Goal: Contribute content: Add original content to the website for others to see

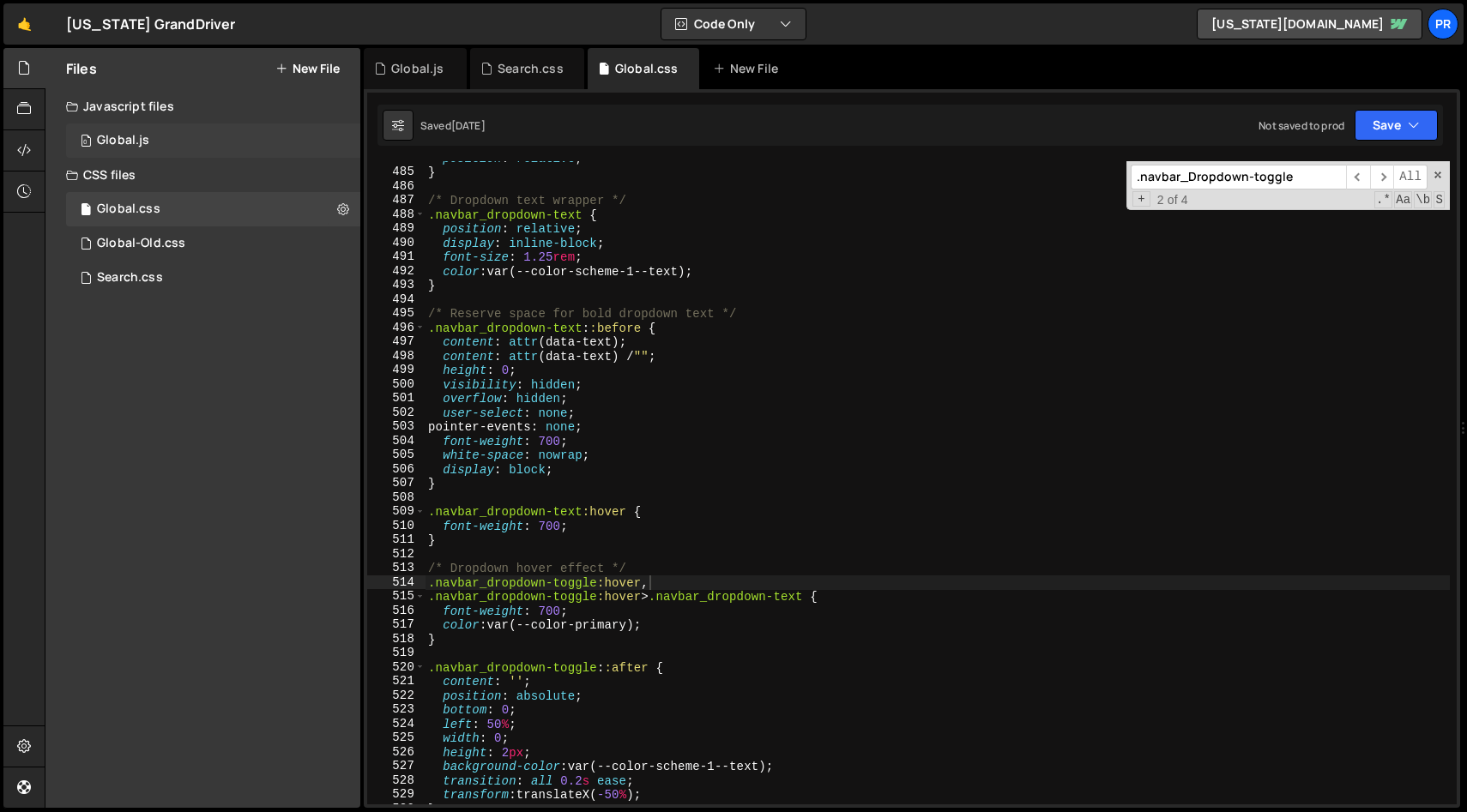
scroll to position [0, 137]
click at [244, 281] on div "Search.css 0" at bounding box center [213, 278] width 294 height 34
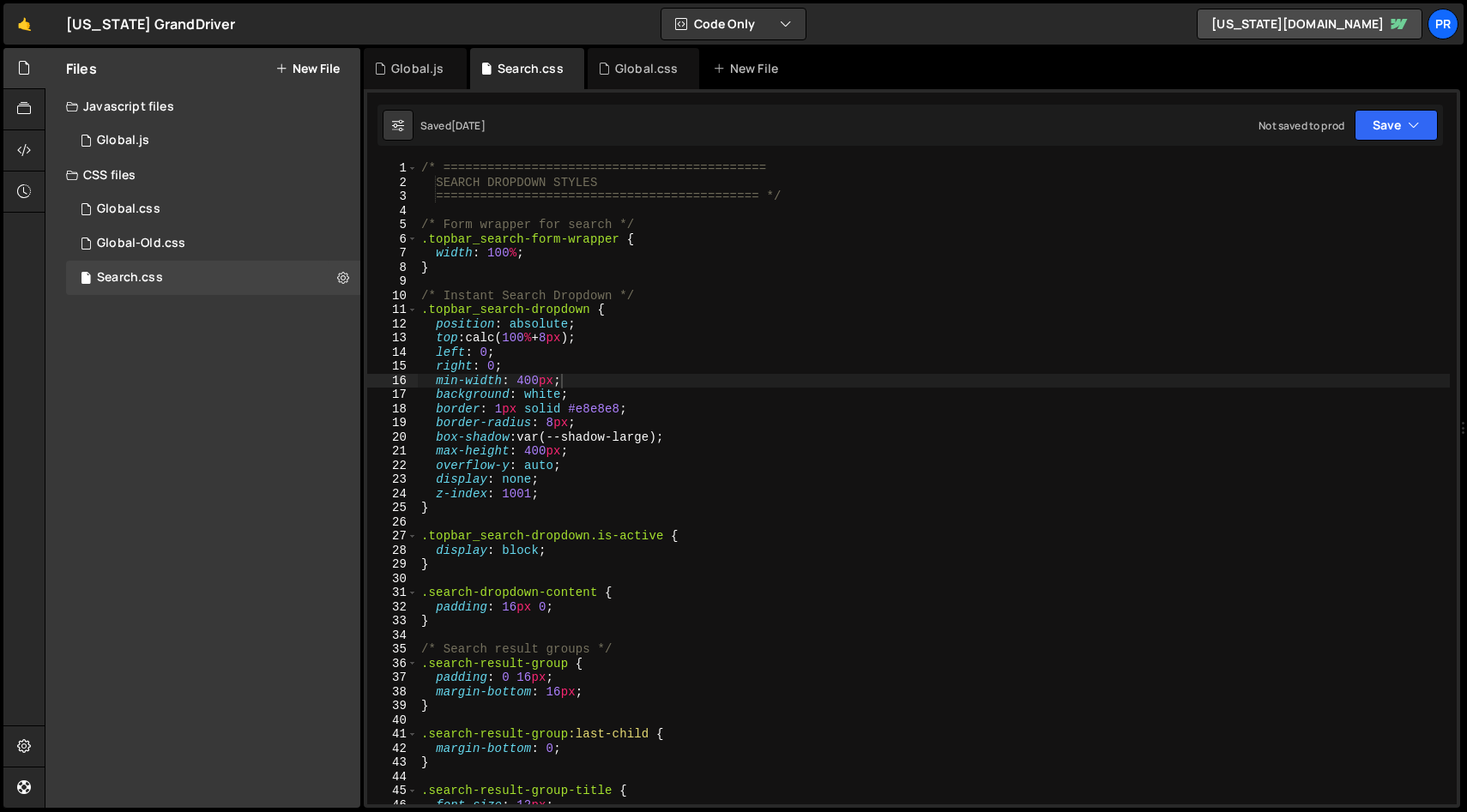
click at [320, 67] on button "New File" at bounding box center [308, 69] width 64 height 14
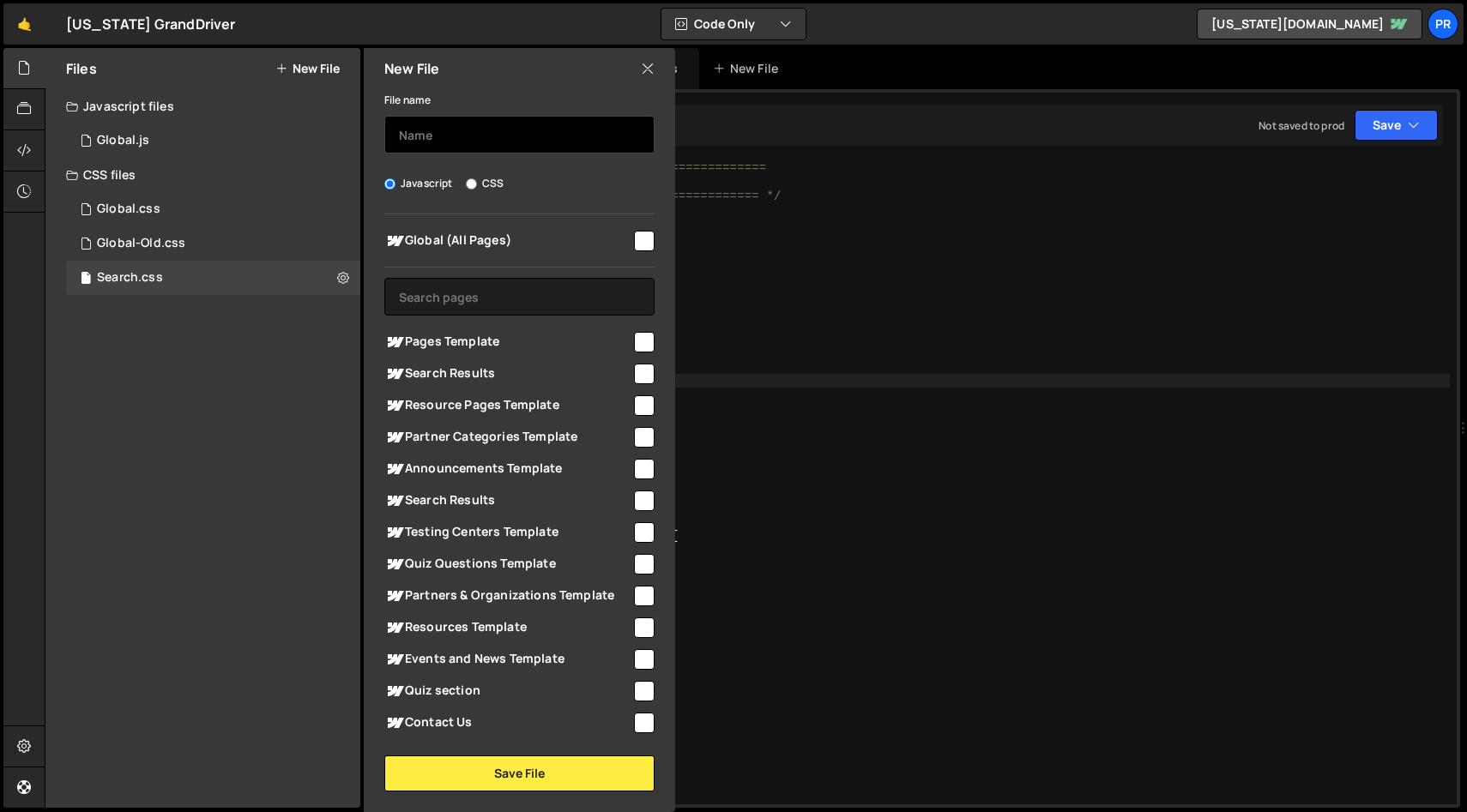
click at [510, 141] on input "text" at bounding box center [520, 135] width 270 height 38
type input "S"
type input "s"
type input "Searchv1"
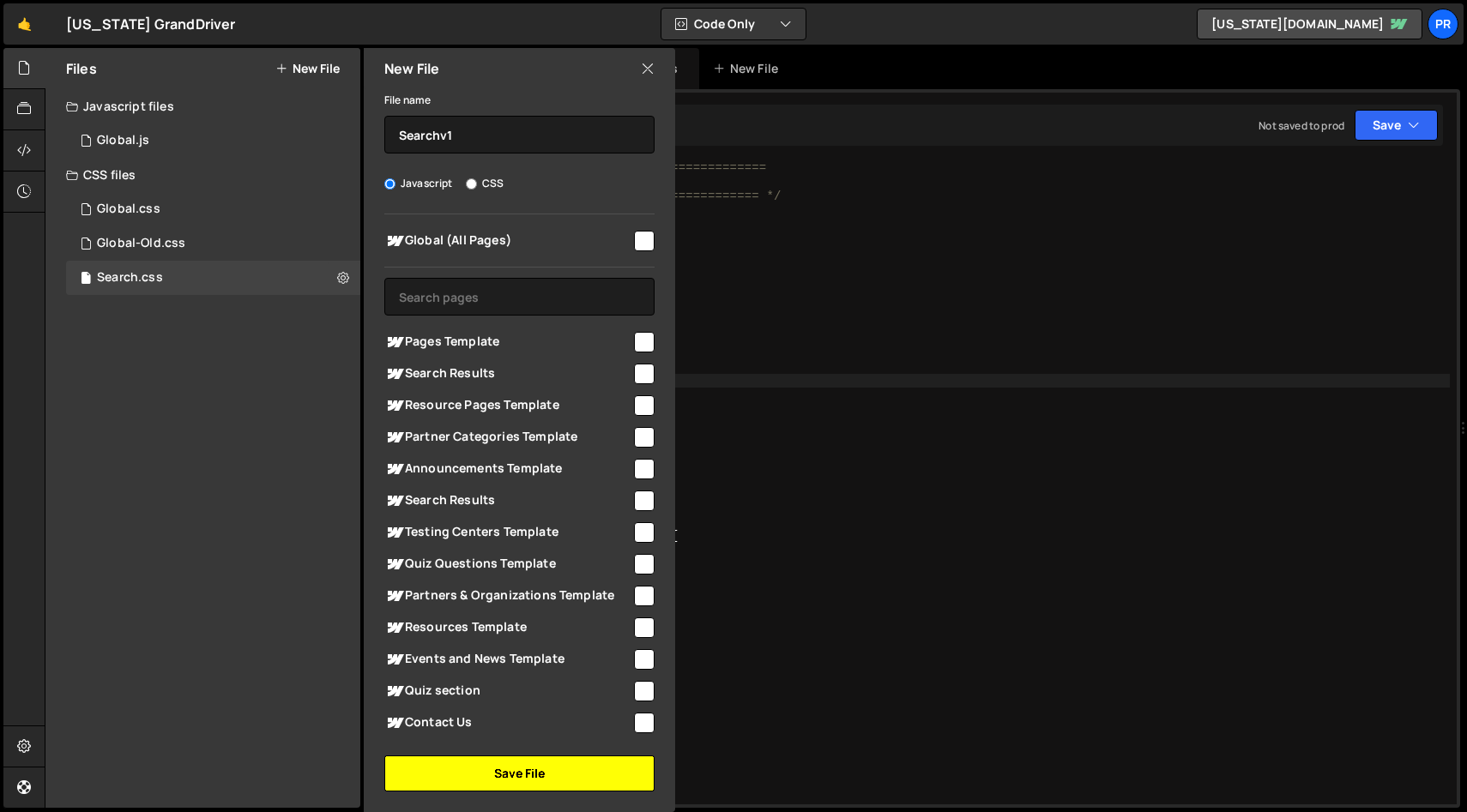
click at [547, 780] on button "Save File" at bounding box center [520, 773] width 270 height 36
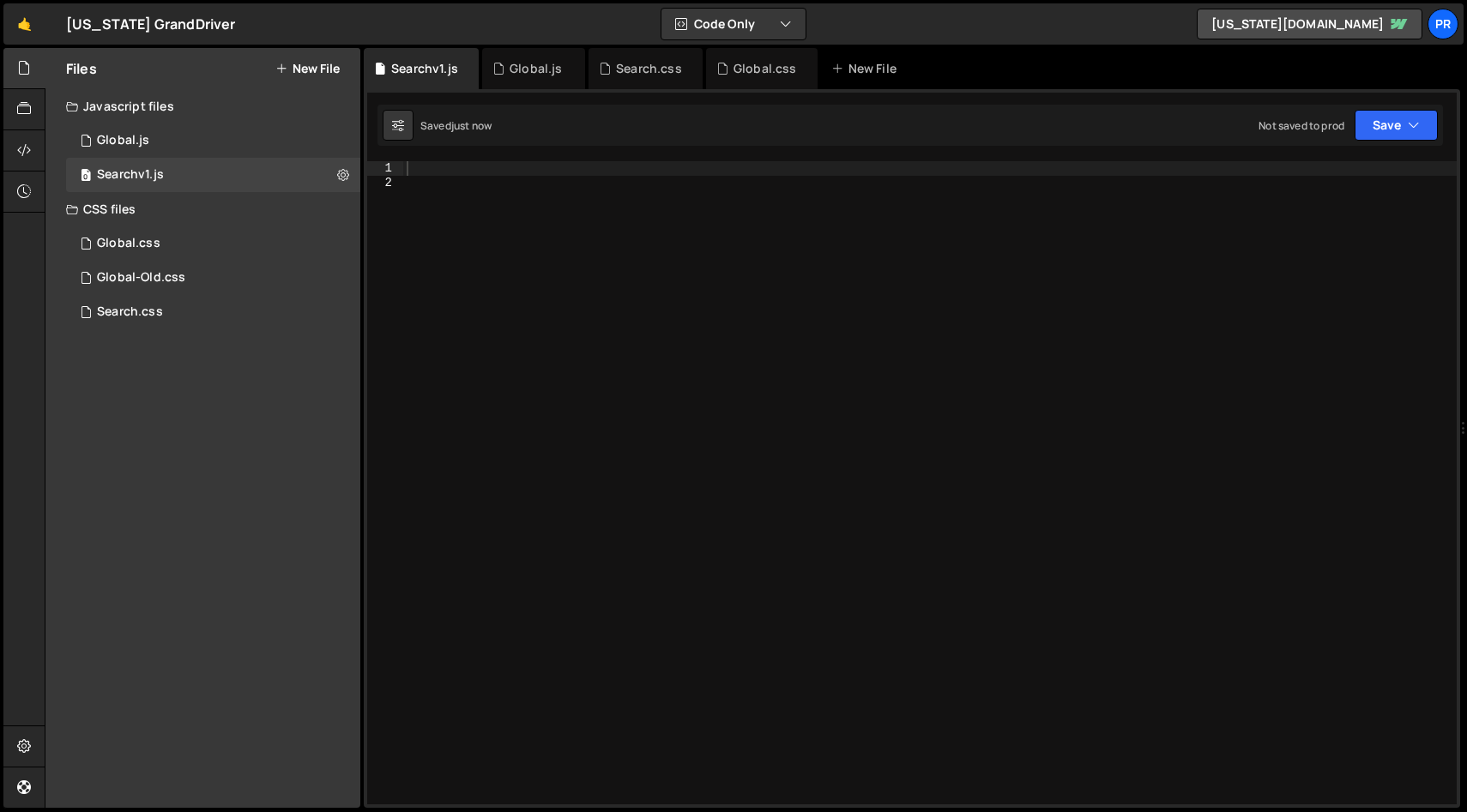
click at [566, 179] on div at bounding box center [929, 496] width 1053 height 671
paste textarea "</script>"
type textarea "</script>"
